Goal: Contribute content

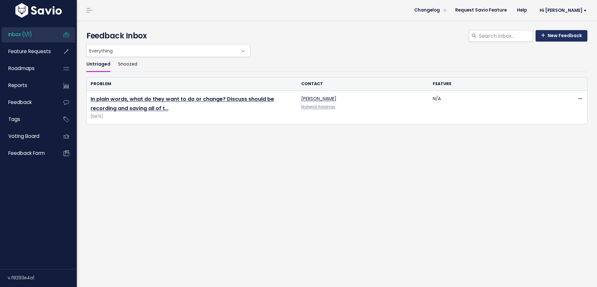
click at [564, 38] on link "New Feedback" at bounding box center [561, 36] width 52 height 12
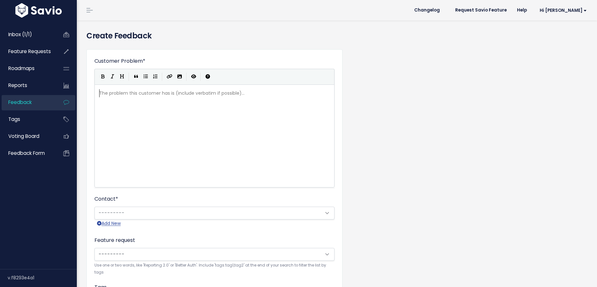
scroll to position [0, 0]
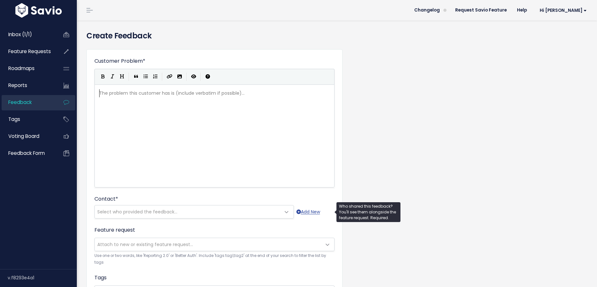
click at [227, 210] on span "Select who provided the feedback..." at bounding box center [188, 211] width 186 height 13
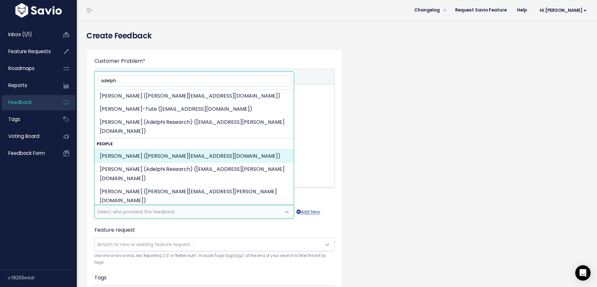
scroll to position [137, 0]
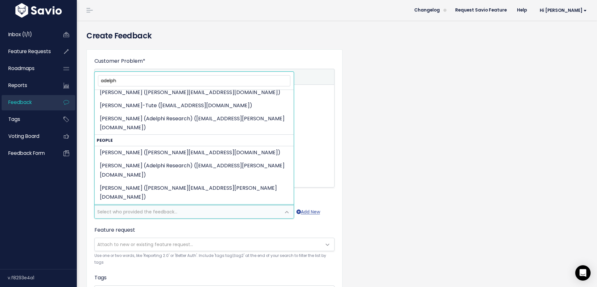
type input "adelph"
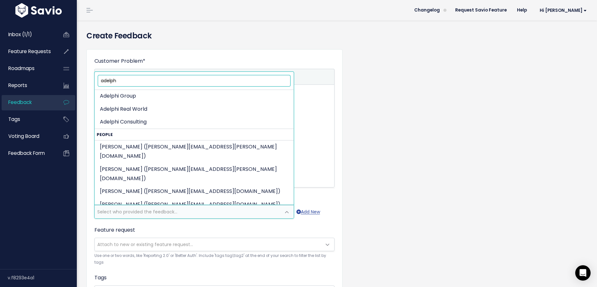
scroll to position [2, 0]
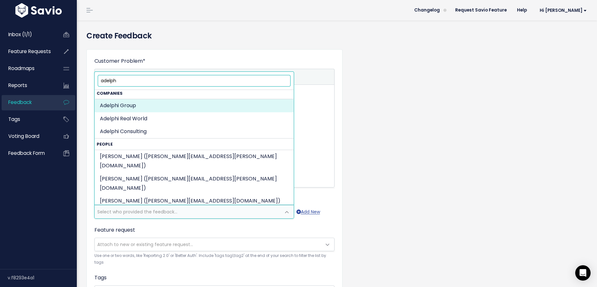
drag, startPoint x: 169, startPoint y: 84, endPoint x: 0, endPoint y: 57, distance: 170.8
click at [0, 57] on body "Inbox (1/1) Feature Requests Roadmaps" at bounding box center [298, 220] width 597 height 440
